Goal: Entertainment & Leisure: Consume media (video, audio)

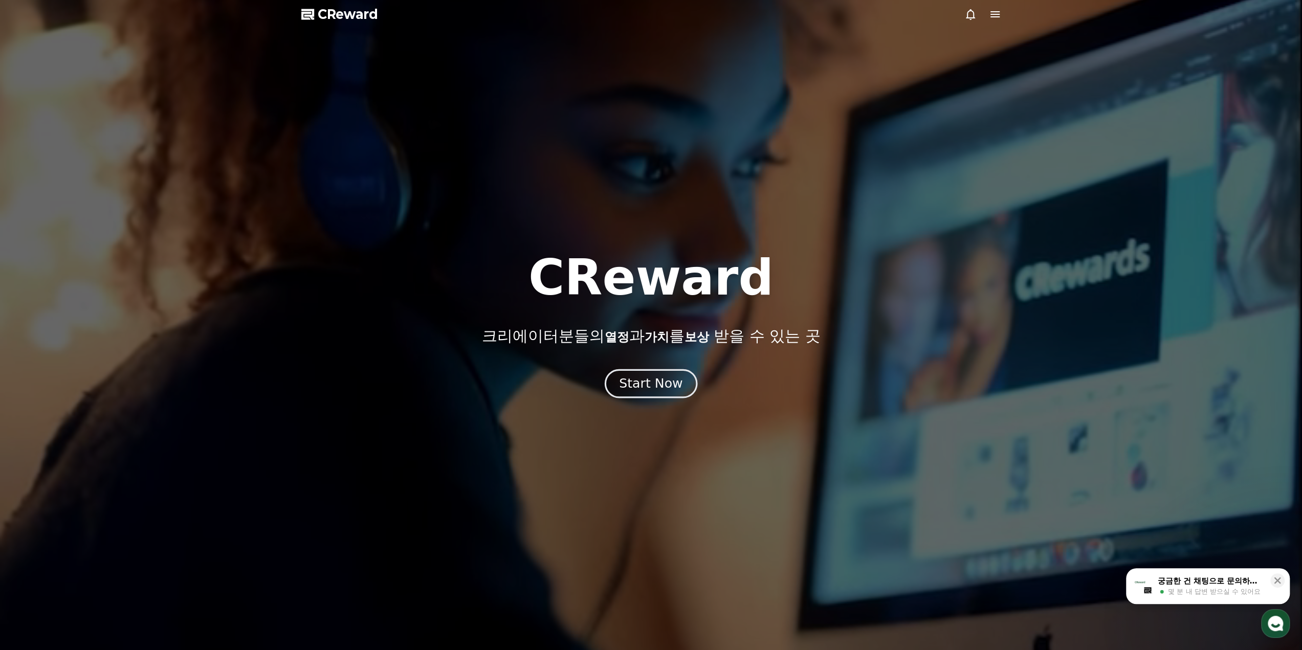
click at [662, 389] on div "Start Now" at bounding box center [650, 383] width 63 height 17
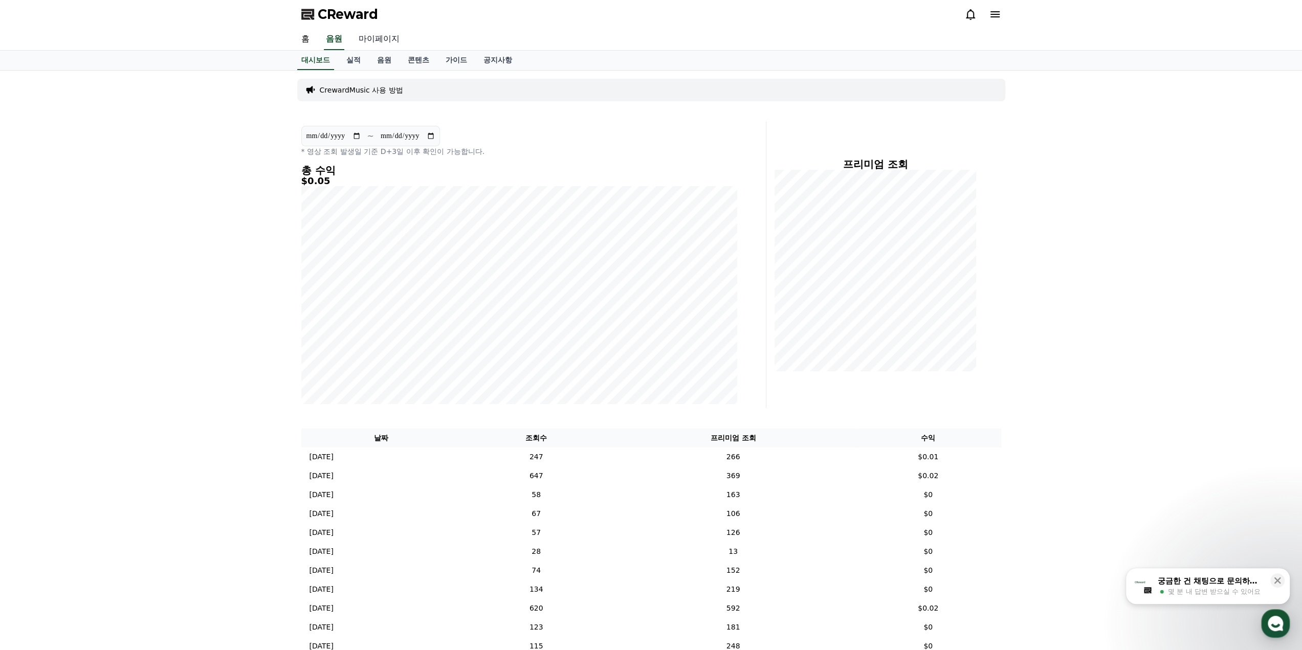
click at [378, 46] on link "마이페이지" at bounding box center [378, 39] width 57 height 21
select select "**********"
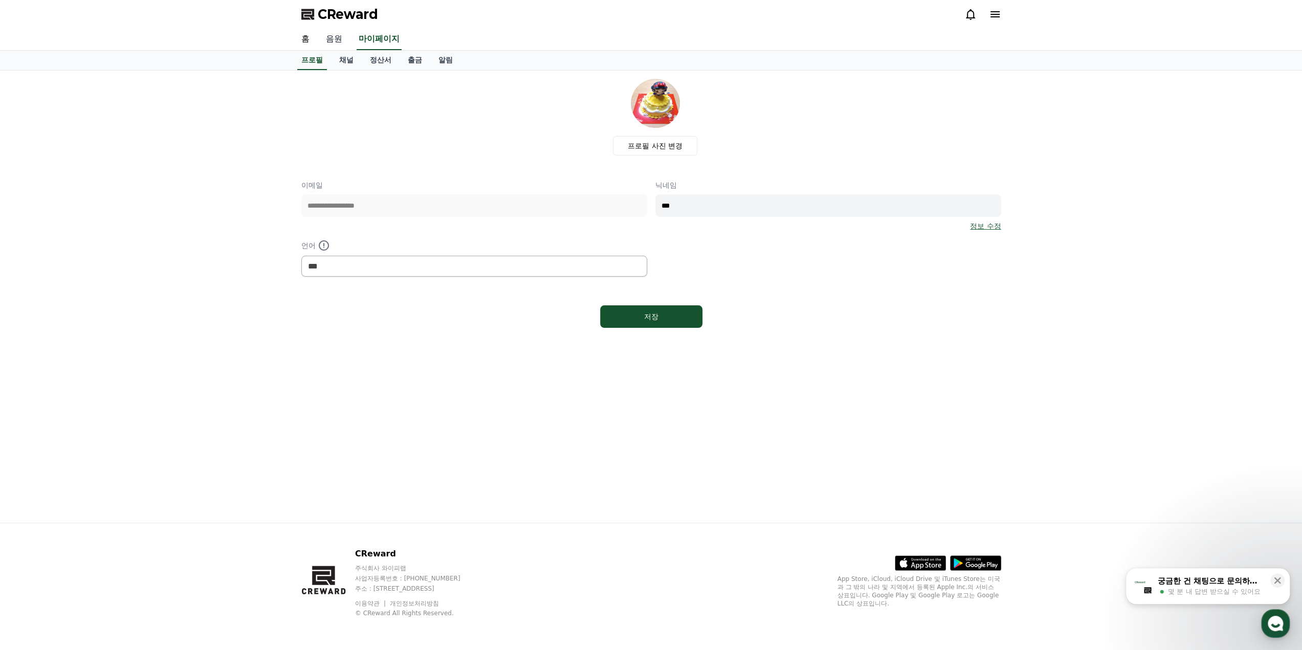
click at [338, 46] on link "음원" at bounding box center [334, 39] width 33 height 21
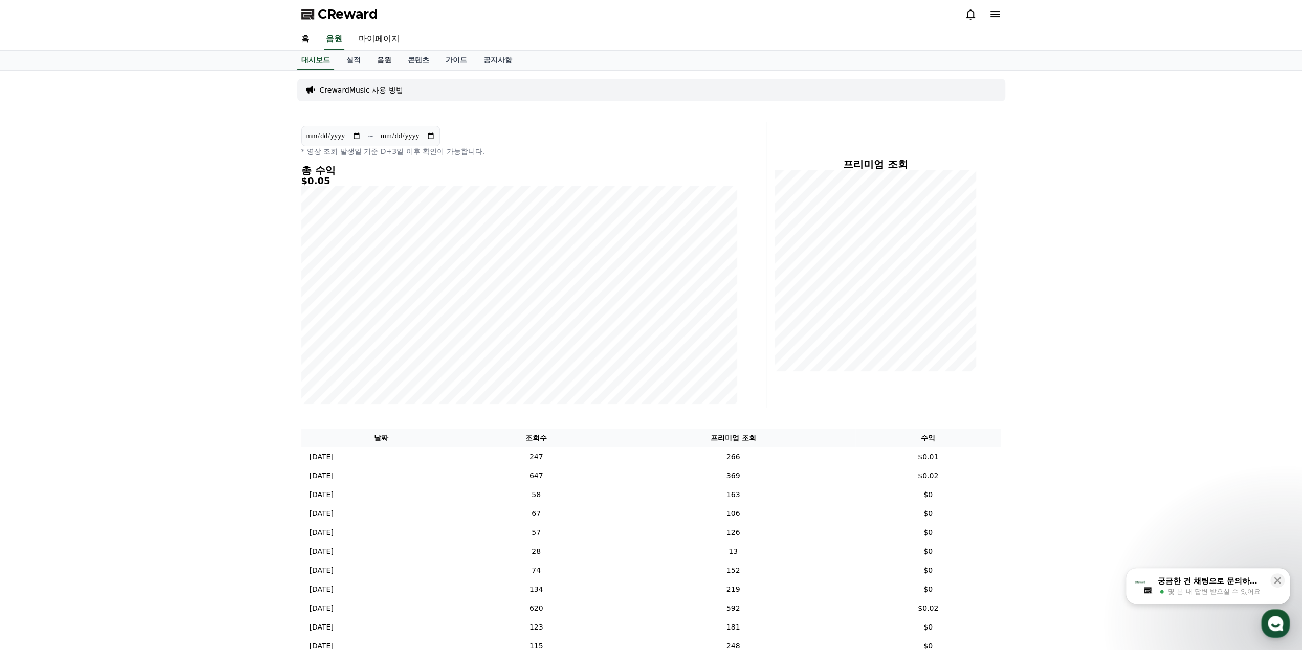
click at [382, 59] on link "음원" at bounding box center [384, 60] width 31 height 19
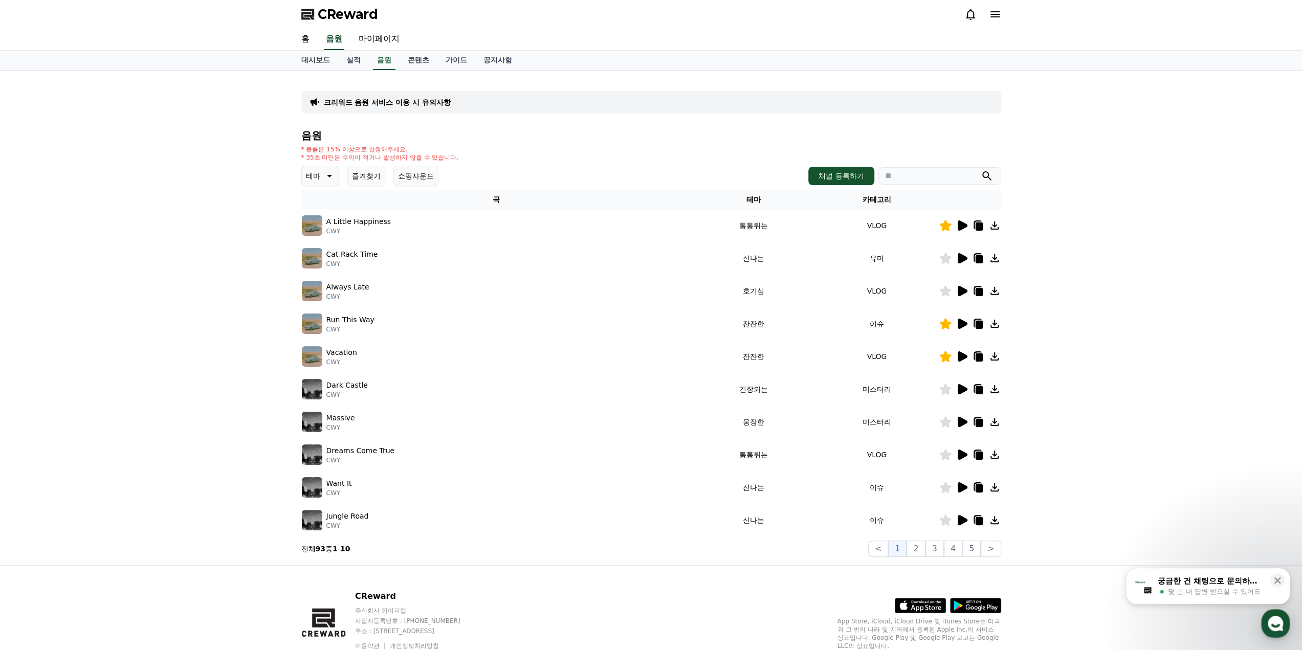
click at [965, 232] on td at bounding box center [970, 225] width 62 height 33
click at [962, 229] on icon at bounding box center [963, 225] width 10 height 10
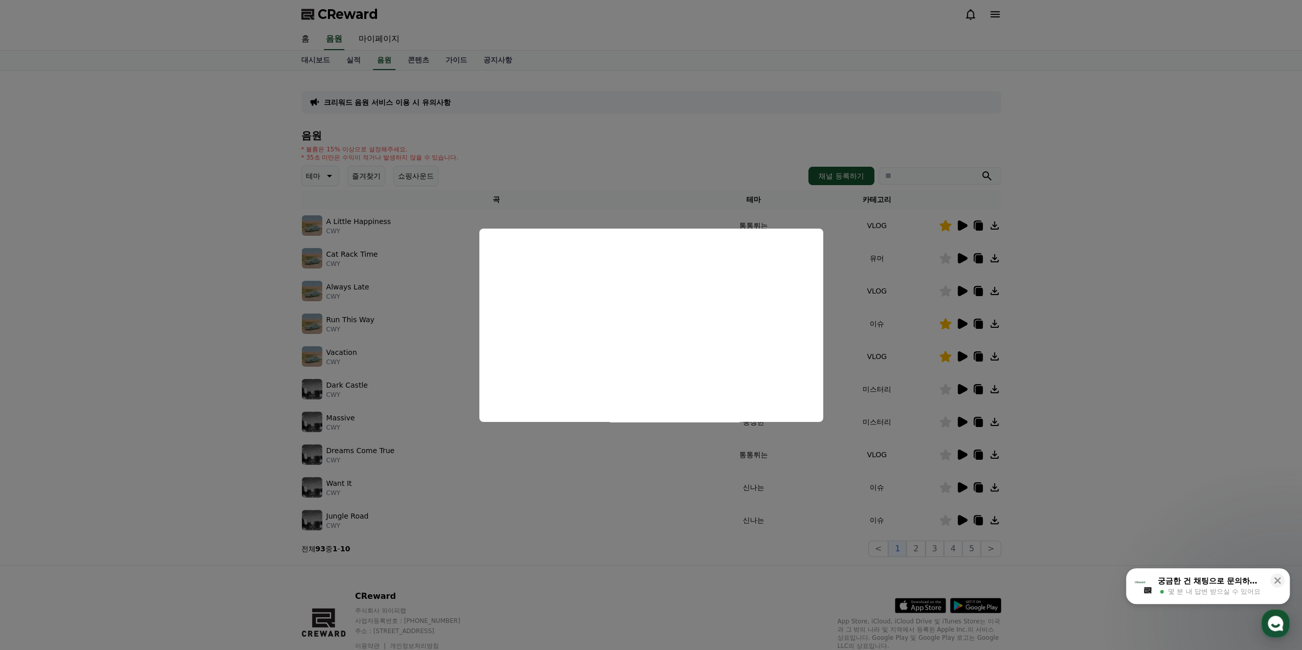
click at [1104, 278] on button "close modal" at bounding box center [651, 325] width 1302 height 650
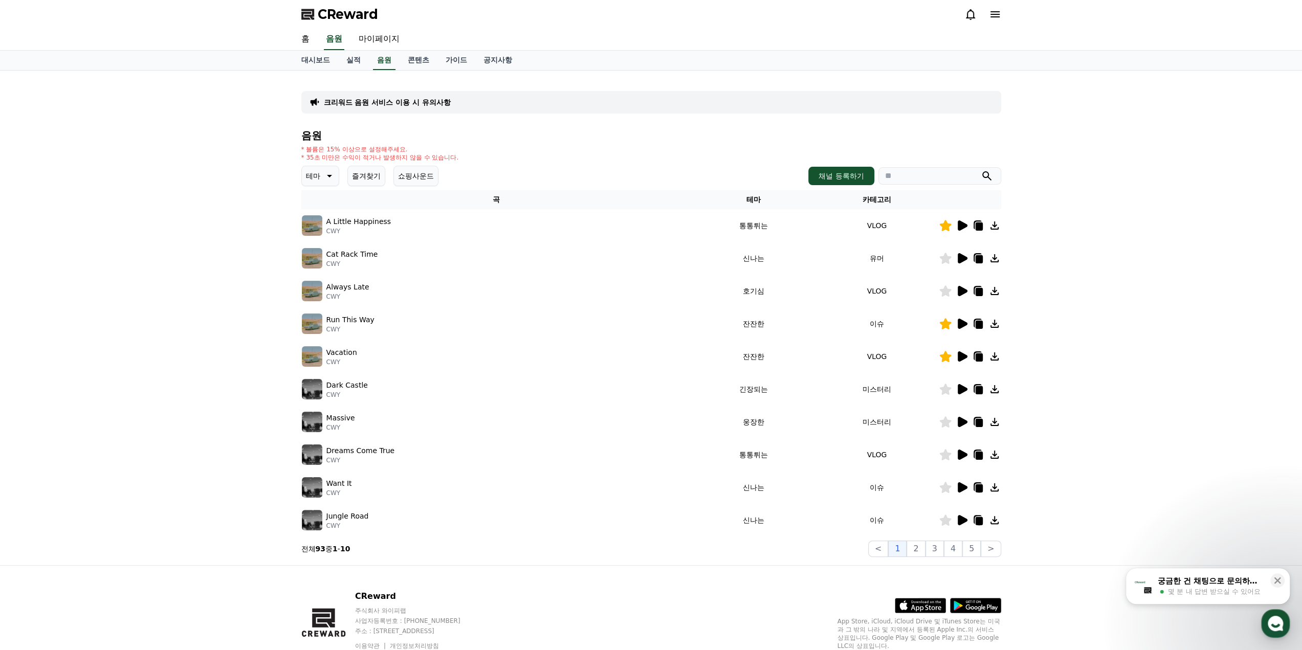
click at [977, 231] on icon at bounding box center [978, 225] width 12 height 12
